Goal: Communication & Community: Answer question/provide support

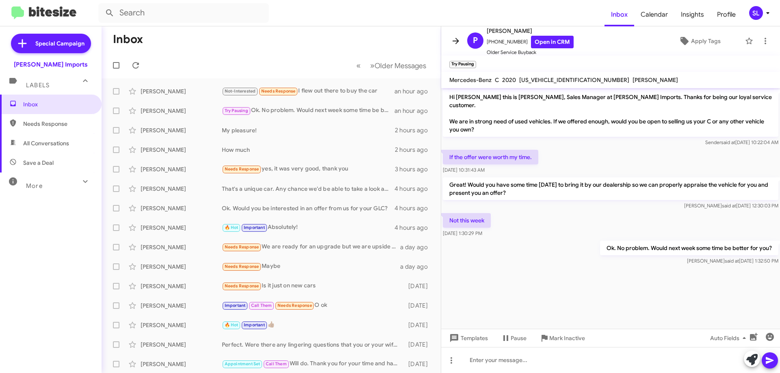
click at [453, 41] on icon at bounding box center [455, 41] width 6 height 6
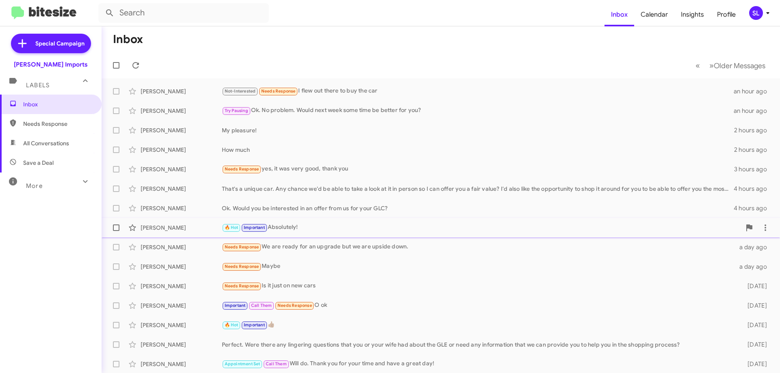
click at [317, 231] on div "🔥 Hot Important Absolutely!" at bounding box center [481, 227] width 519 height 9
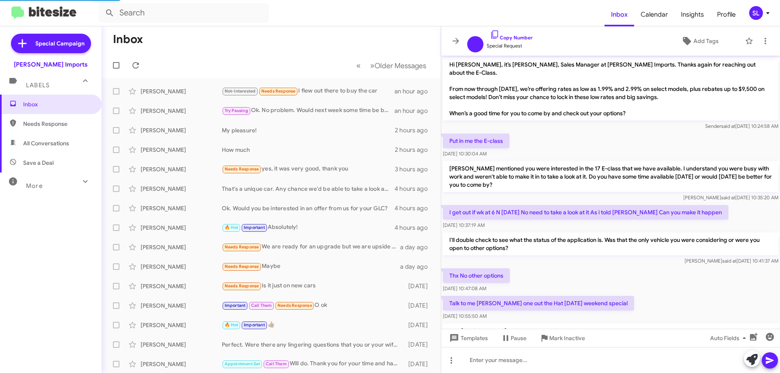
scroll to position [231, 0]
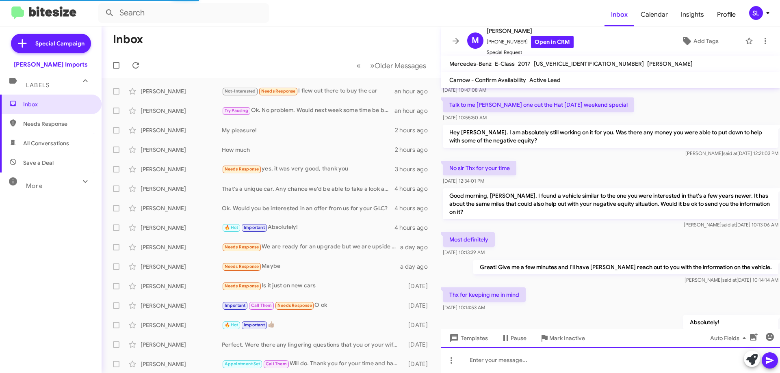
click at [502, 357] on div at bounding box center [610, 360] width 339 height 26
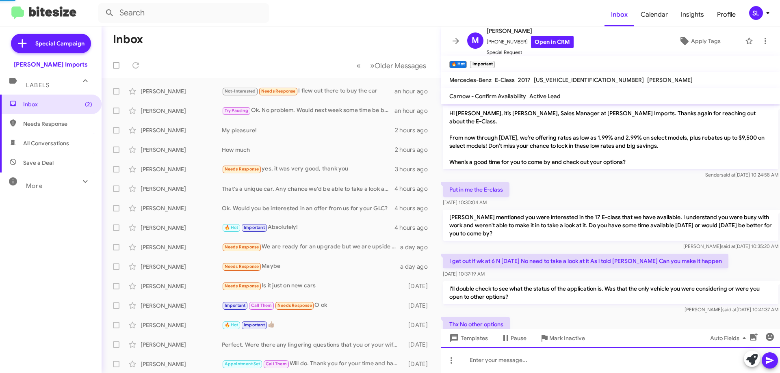
scroll to position [347, 0]
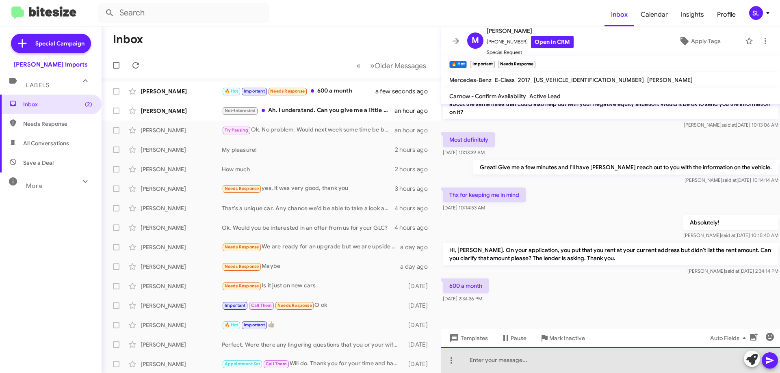
click at [538, 361] on div at bounding box center [610, 360] width 339 height 26
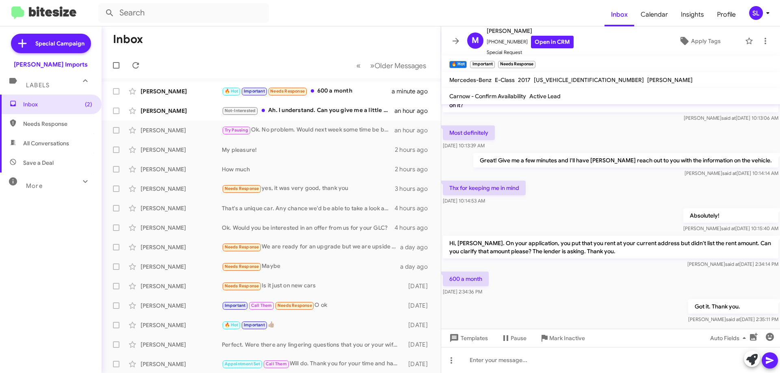
scroll to position [377, 0]
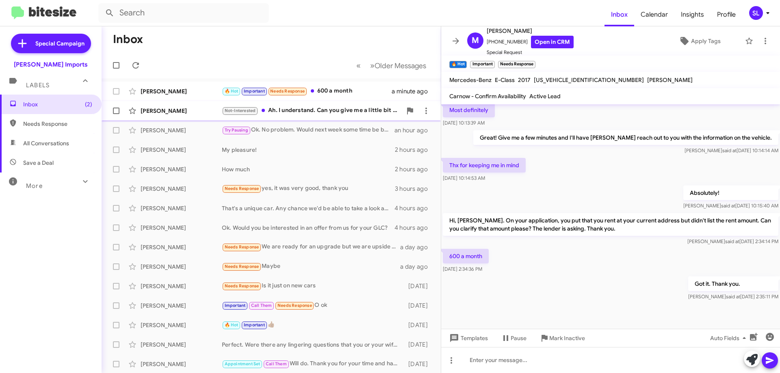
click at [343, 112] on div "Not-Interested Ah. I understand. Can you give me a little bit of information on…" at bounding box center [312, 110] width 180 height 9
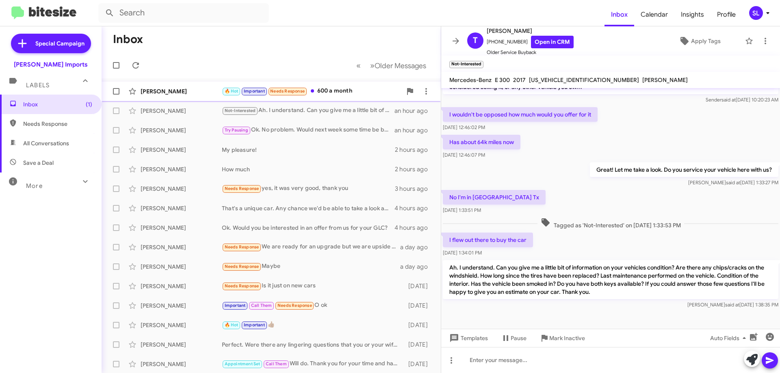
click at [350, 91] on div "🔥 Hot Important Needs Response 600 a month" at bounding box center [312, 90] width 180 height 9
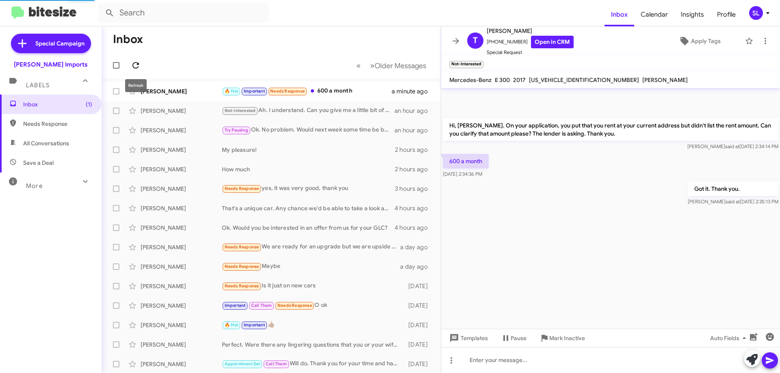
scroll to position [361, 0]
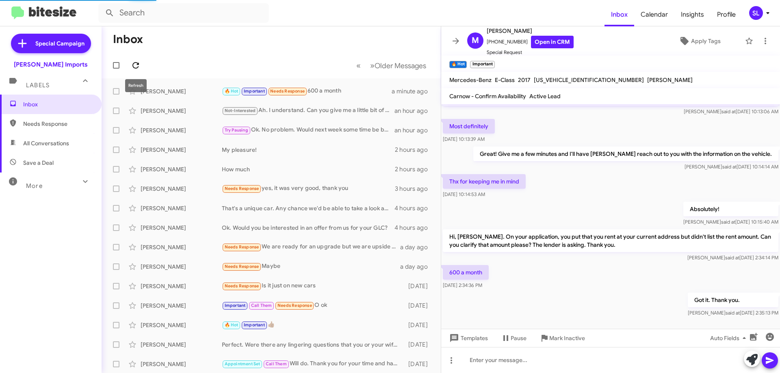
click at [139, 65] on icon at bounding box center [135, 65] width 6 height 6
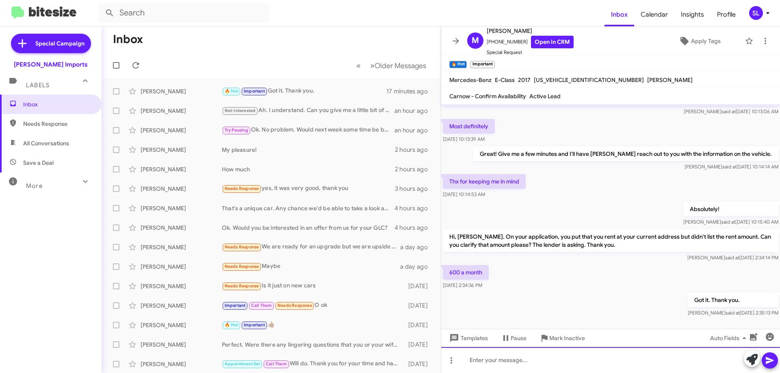
click at [528, 365] on div at bounding box center [610, 360] width 339 height 26
click at [622, 360] on div "Great news! Got you approved with $0 money down." at bounding box center [610, 360] width 339 height 26
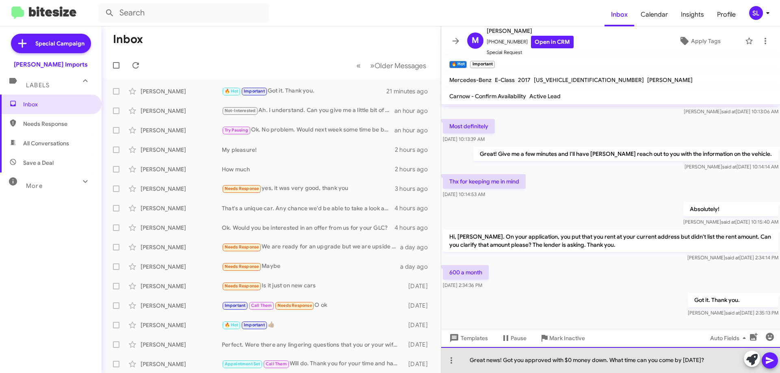
click at [506, 362] on div "Great news! Got you approved with $0 money down. What time can you come by [DAT…" at bounding box center [610, 360] width 339 height 26
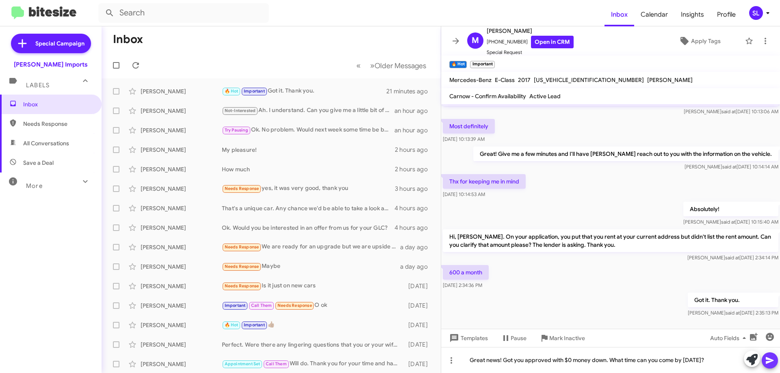
click at [765, 362] on icon at bounding box center [770, 361] width 10 height 10
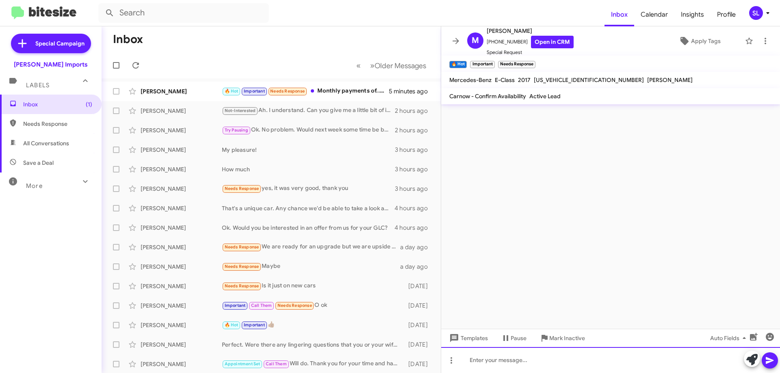
scroll to position [0, 0]
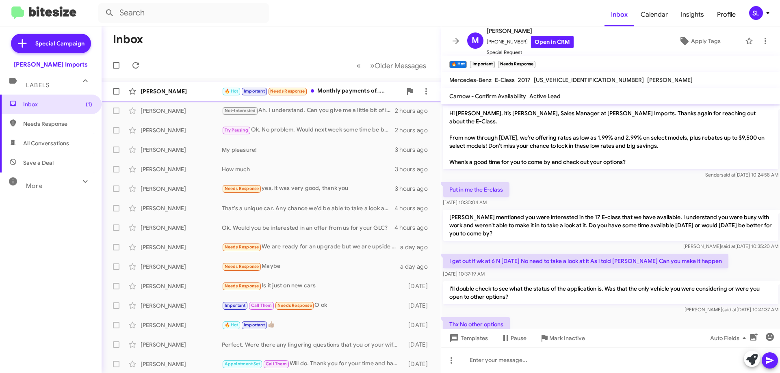
click at [349, 94] on div "🔥 Hot Important Needs Response Monthly payments of....." at bounding box center [312, 90] width 180 height 9
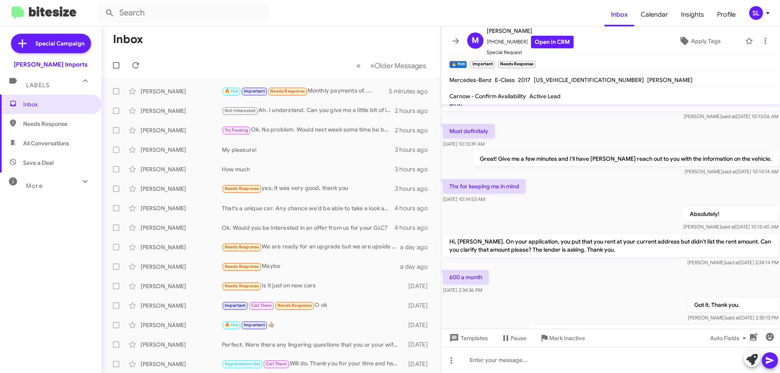
scroll to position [436, 0]
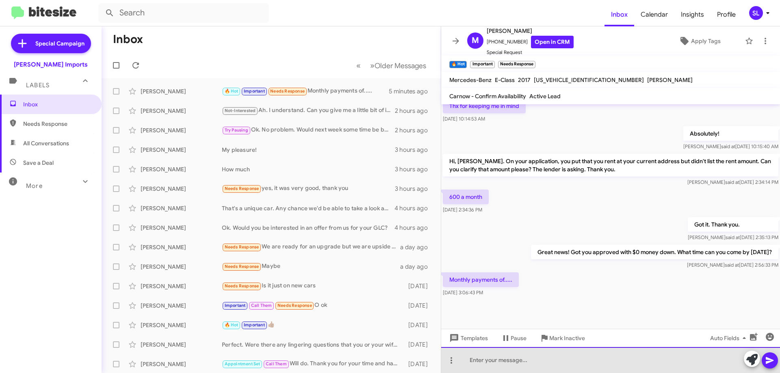
click at [558, 368] on div at bounding box center [610, 360] width 339 height 26
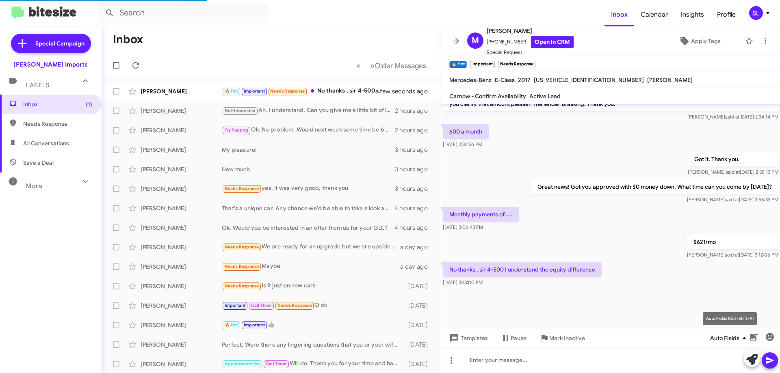
scroll to position [425, 0]
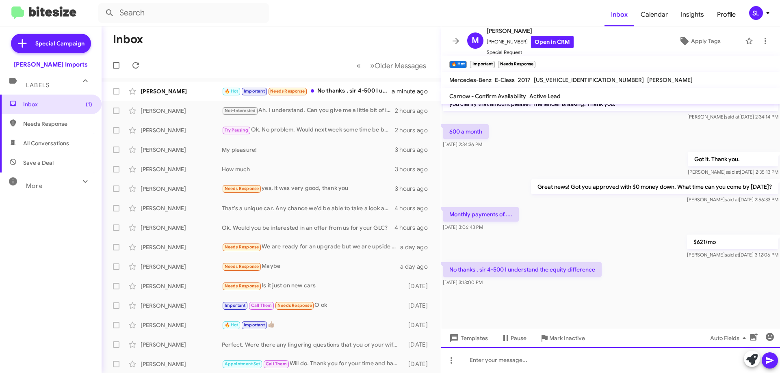
click at [584, 360] on div at bounding box center [610, 360] width 339 height 26
click at [508, 361] on div at bounding box center [610, 360] width 339 height 26
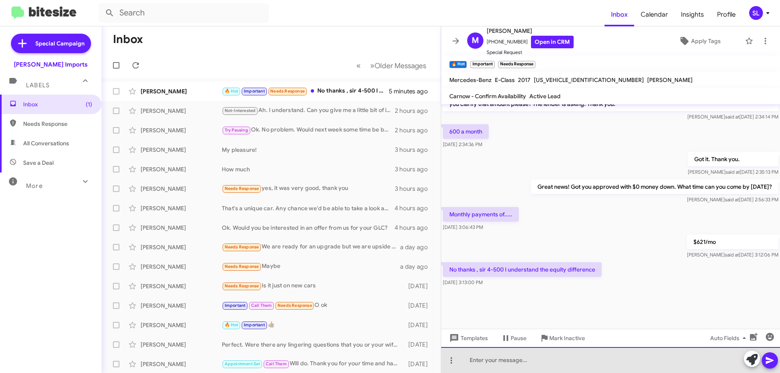
click at [537, 361] on div at bounding box center [610, 360] width 339 height 26
click at [527, 371] on div at bounding box center [610, 360] width 339 height 26
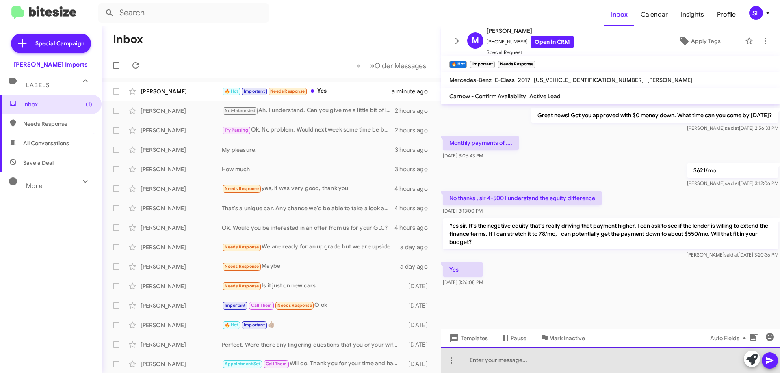
click at [593, 361] on div at bounding box center [610, 360] width 339 height 26
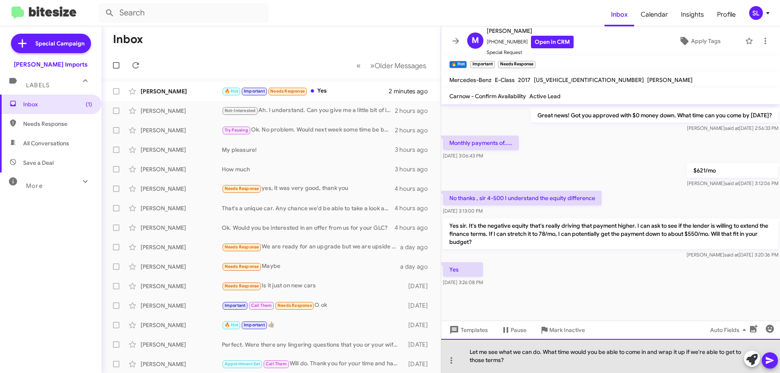
click at [650, 354] on div "Let me see what we can do. What time would you be able to come in and wrap it u…" at bounding box center [610, 356] width 339 height 34
click at [615, 364] on div "Let me see what we can do. What time would you be able to come in [DATE] and wr…" at bounding box center [610, 356] width 339 height 34
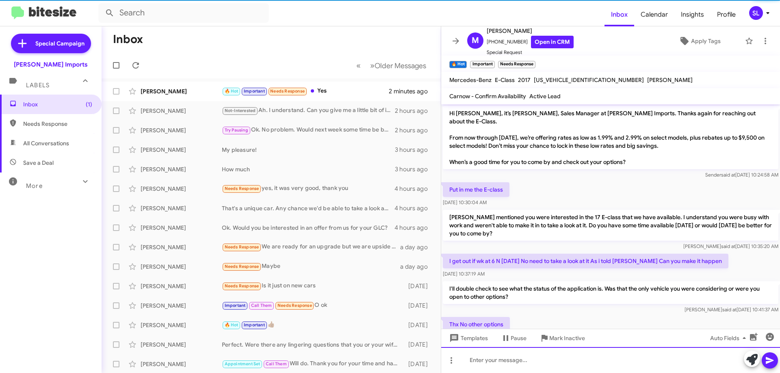
scroll to position [41, 0]
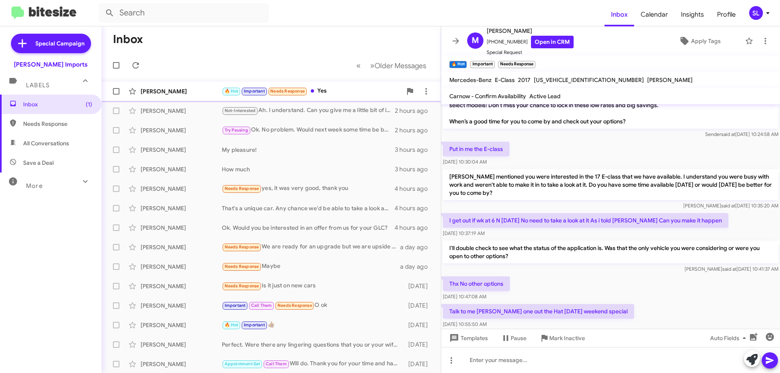
click at [329, 90] on div "🔥 Hot Important Needs Response Yes" at bounding box center [312, 90] width 180 height 9
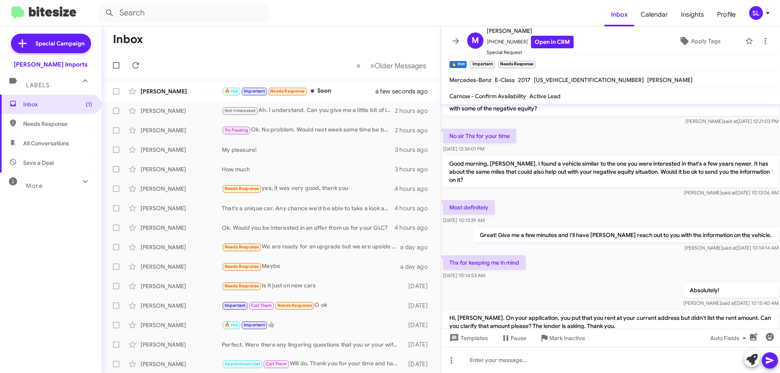
scroll to position [425, 0]
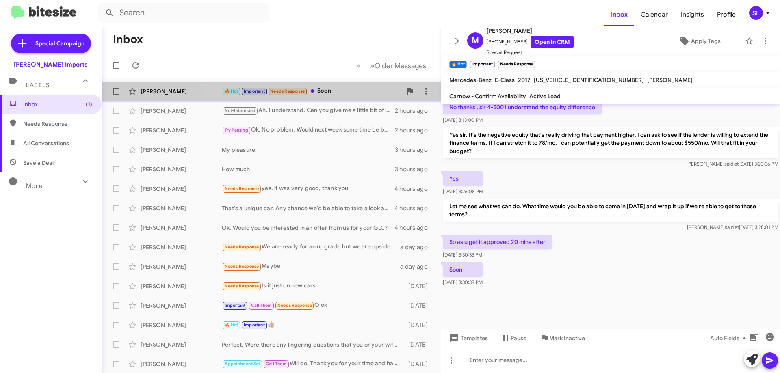
click at [344, 93] on div "🔥 Hot Important Needs Response Soon" at bounding box center [312, 90] width 180 height 9
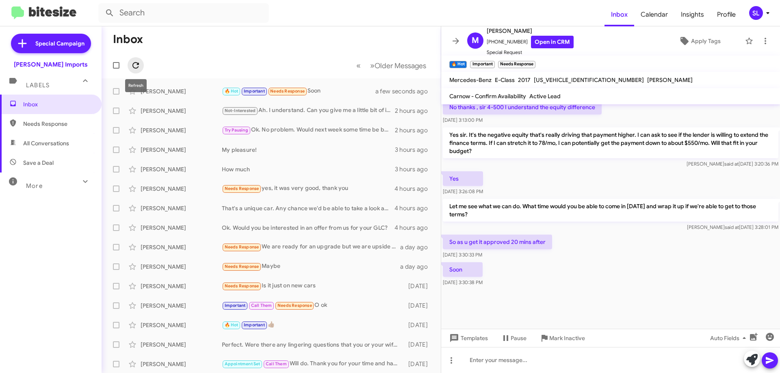
click at [133, 62] on icon at bounding box center [136, 65] width 10 height 10
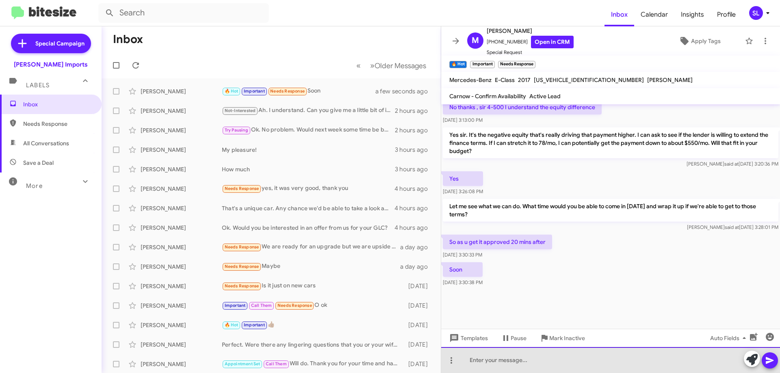
click at [502, 368] on div at bounding box center [610, 360] width 339 height 26
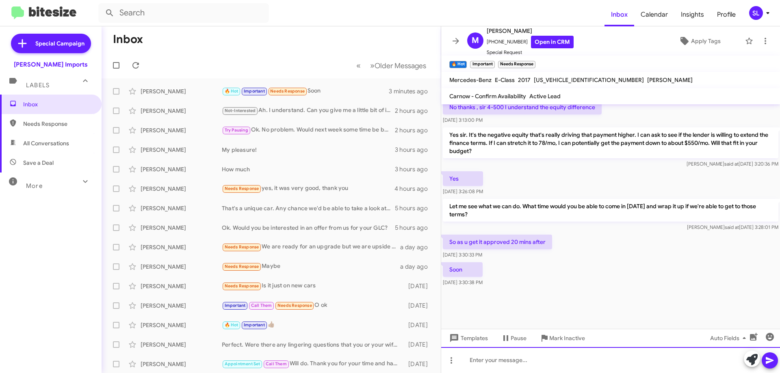
click at [512, 366] on div at bounding box center [610, 360] width 339 height 26
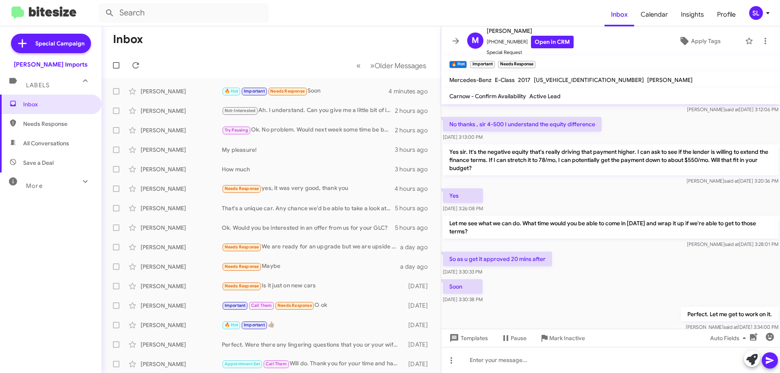
scroll to position [727, 0]
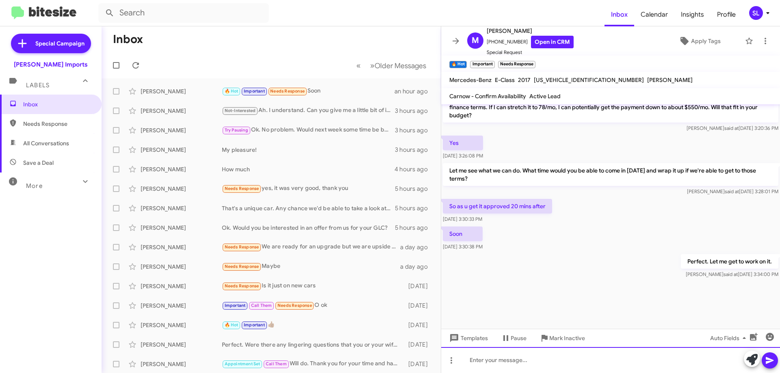
click at [549, 362] on div at bounding box center [610, 360] width 339 height 26
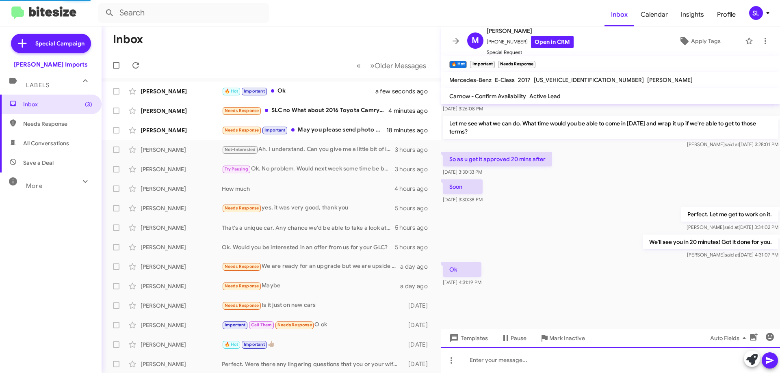
scroll to position [417, 0]
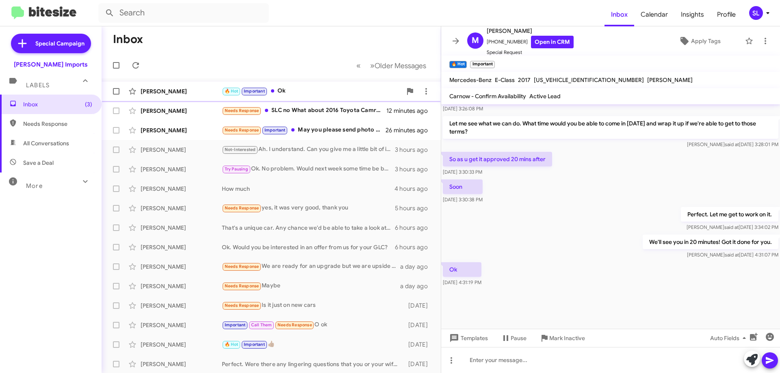
click at [299, 89] on div "🔥 Hot Important Ok" at bounding box center [312, 90] width 180 height 9
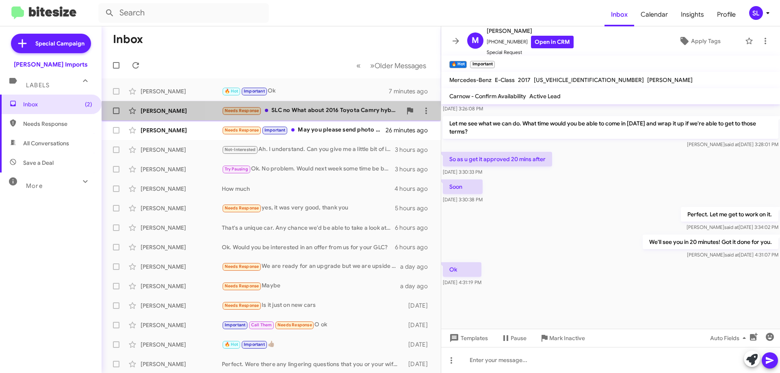
click at [314, 115] on div "Needs Response SLC no What about 2016 Toyota Camry hybrid low miles less than 6…" at bounding box center [312, 110] width 180 height 9
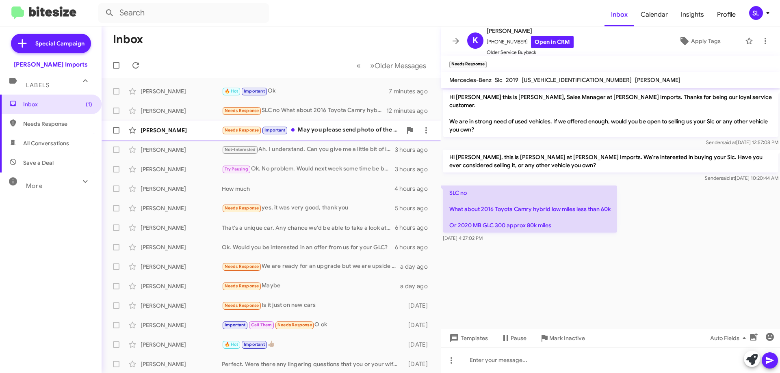
click at [328, 130] on div "Needs Response Important May you please send photo of the vehicle please." at bounding box center [312, 129] width 180 height 9
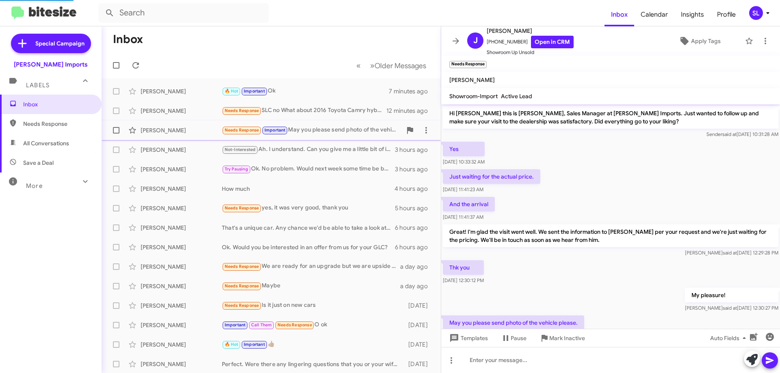
scroll to position [29, 0]
